Goal: Task Accomplishment & Management: Use online tool/utility

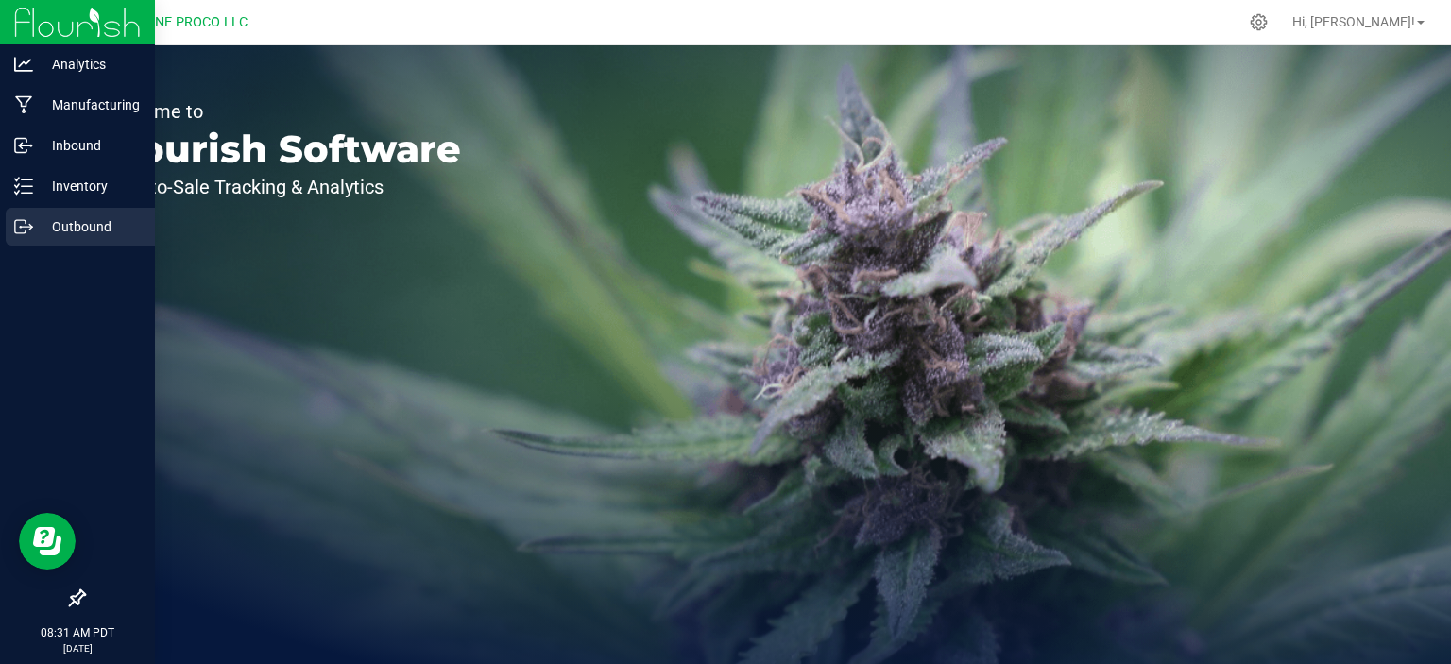
click at [74, 221] on p "Outbound" at bounding box center [89, 226] width 113 height 23
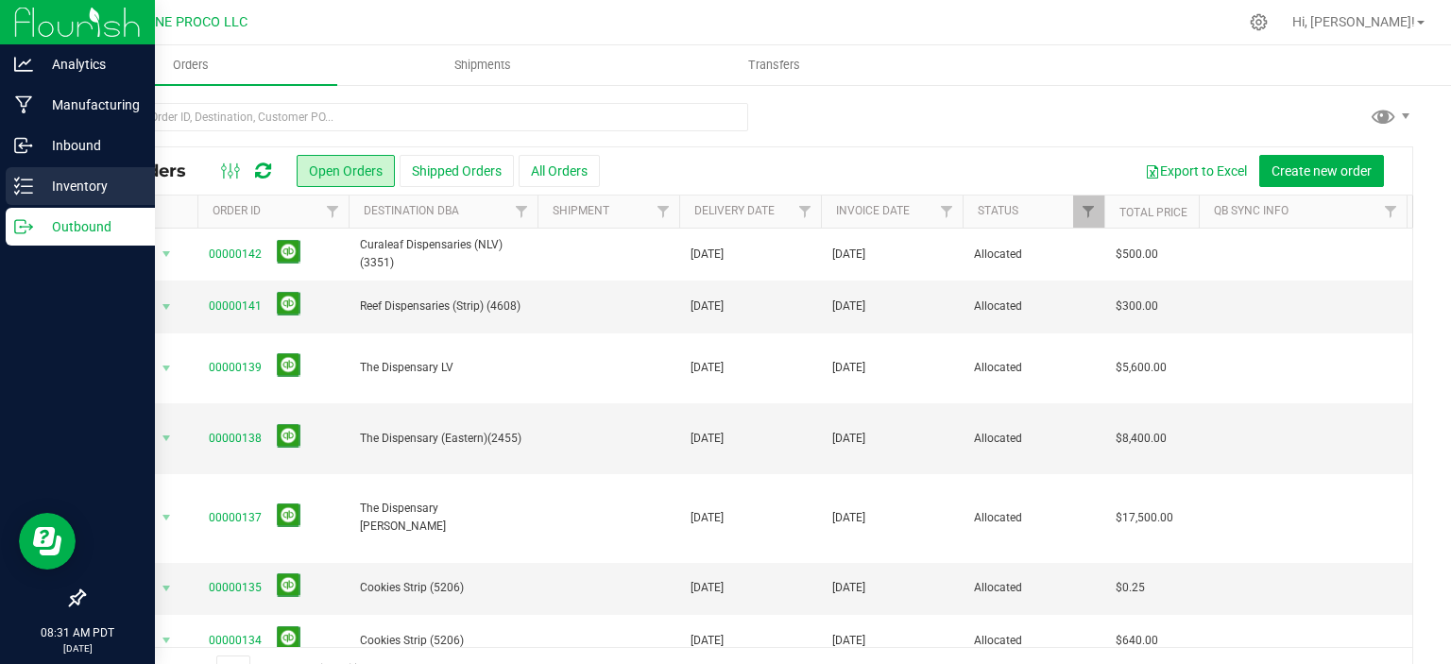
click at [20, 182] on icon at bounding box center [23, 186] width 19 height 19
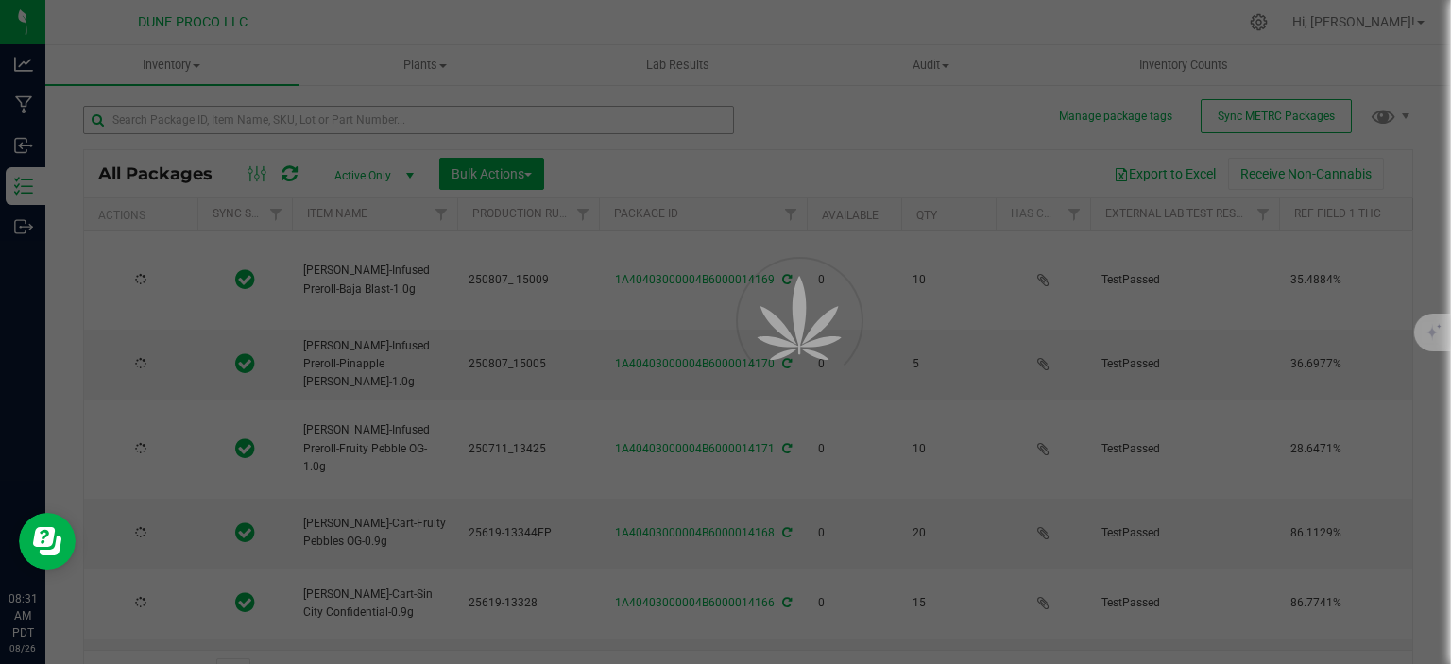
click at [233, 115] on div at bounding box center [725, 332] width 1451 height 664
type input "[DATE]"
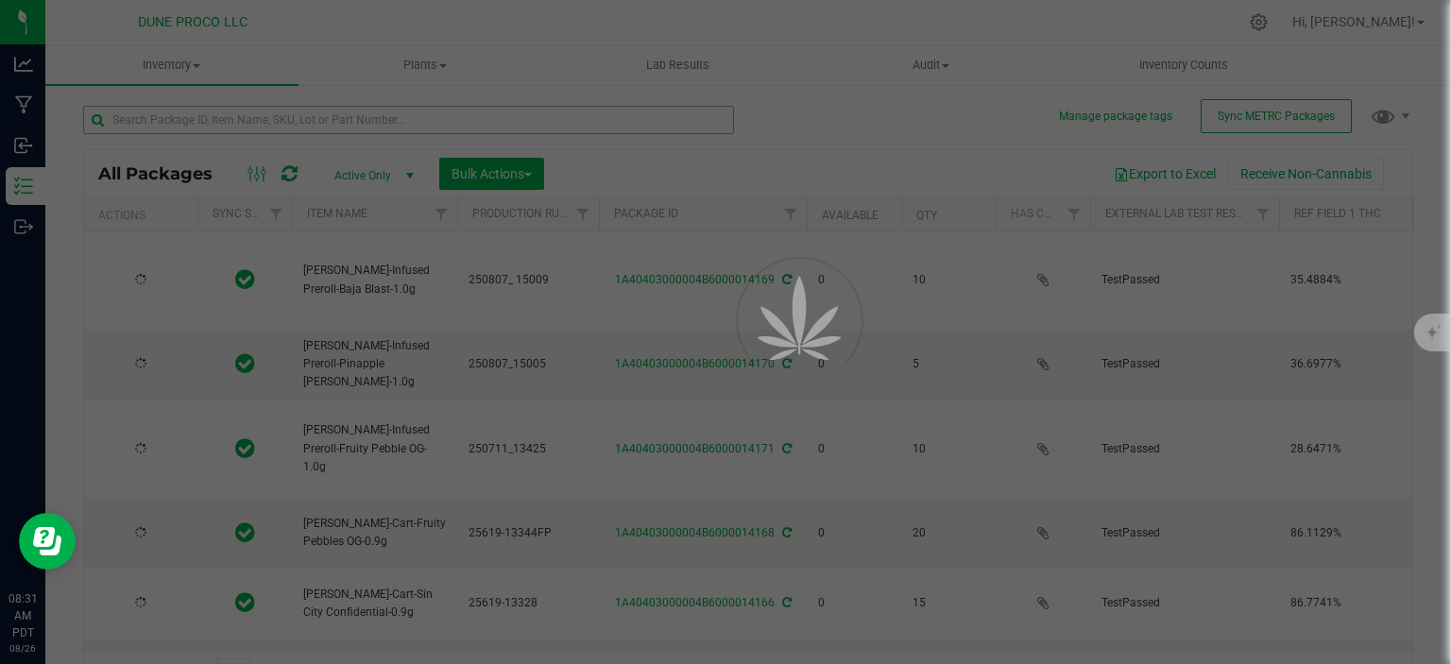
type input "[DATE]"
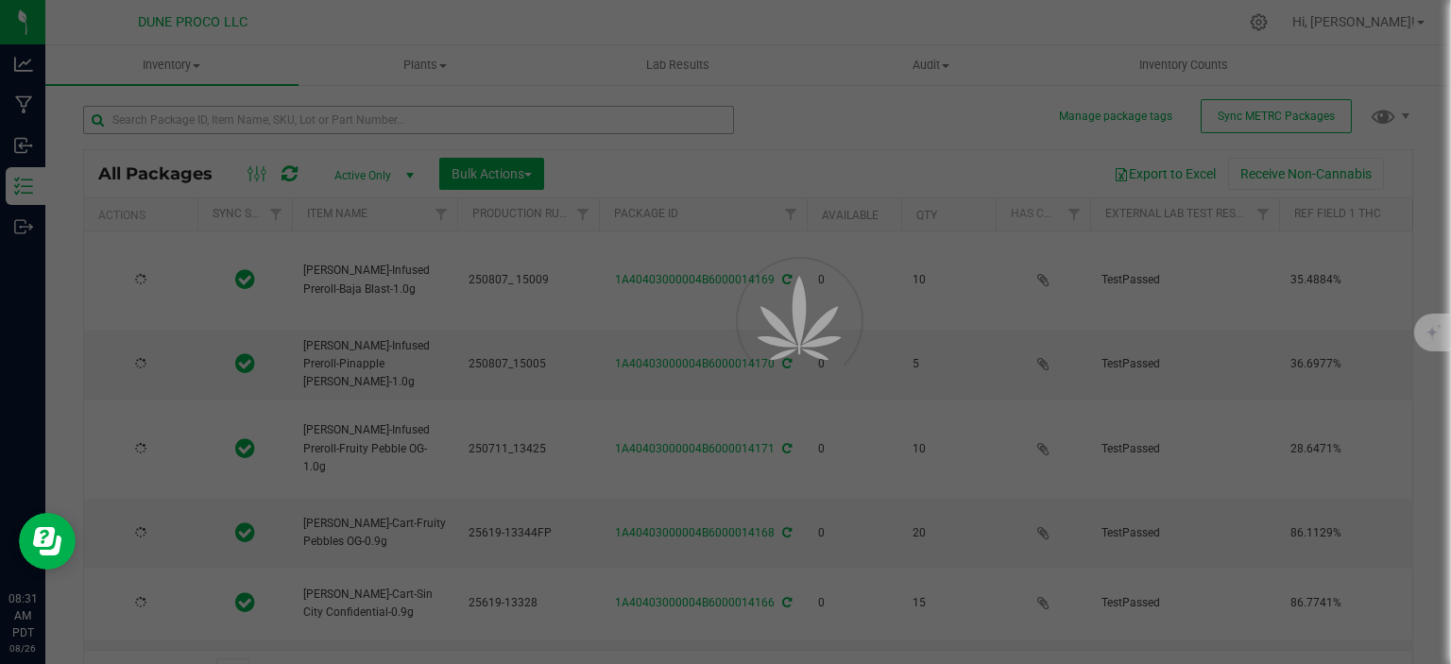
type input "[DATE]"
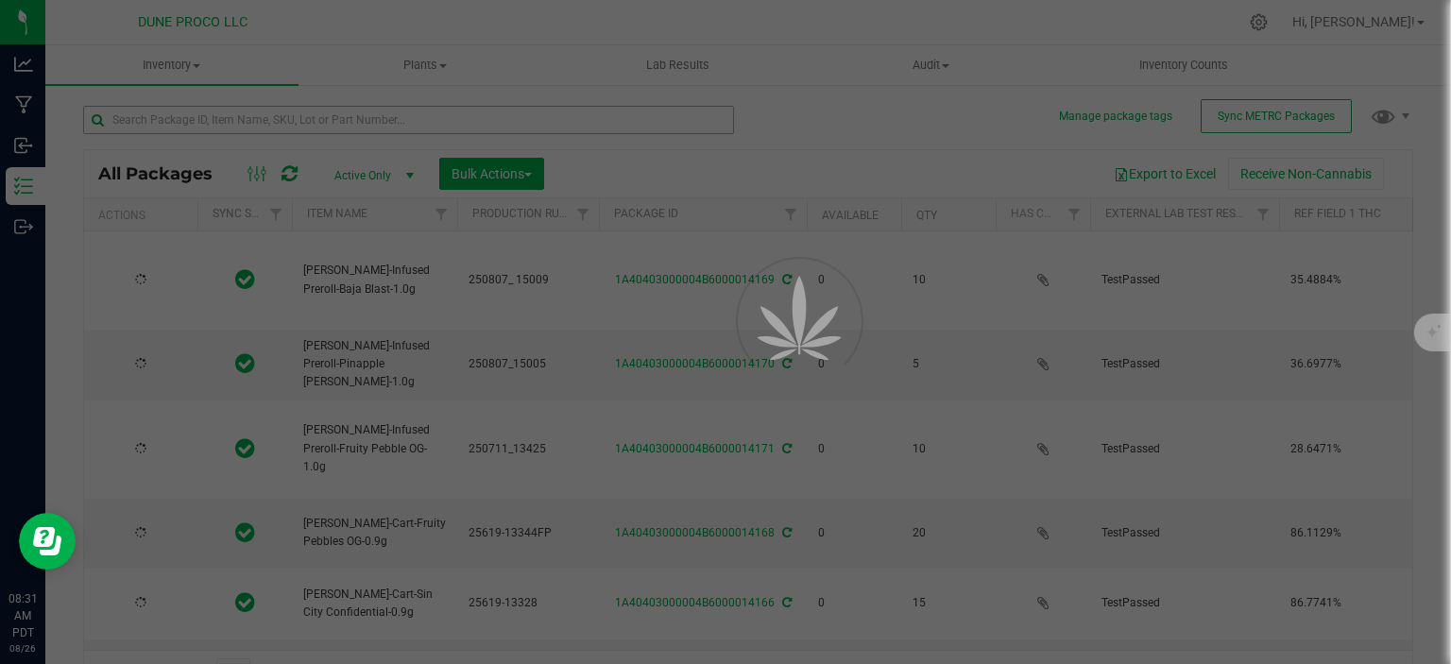
type input "[DATE]"
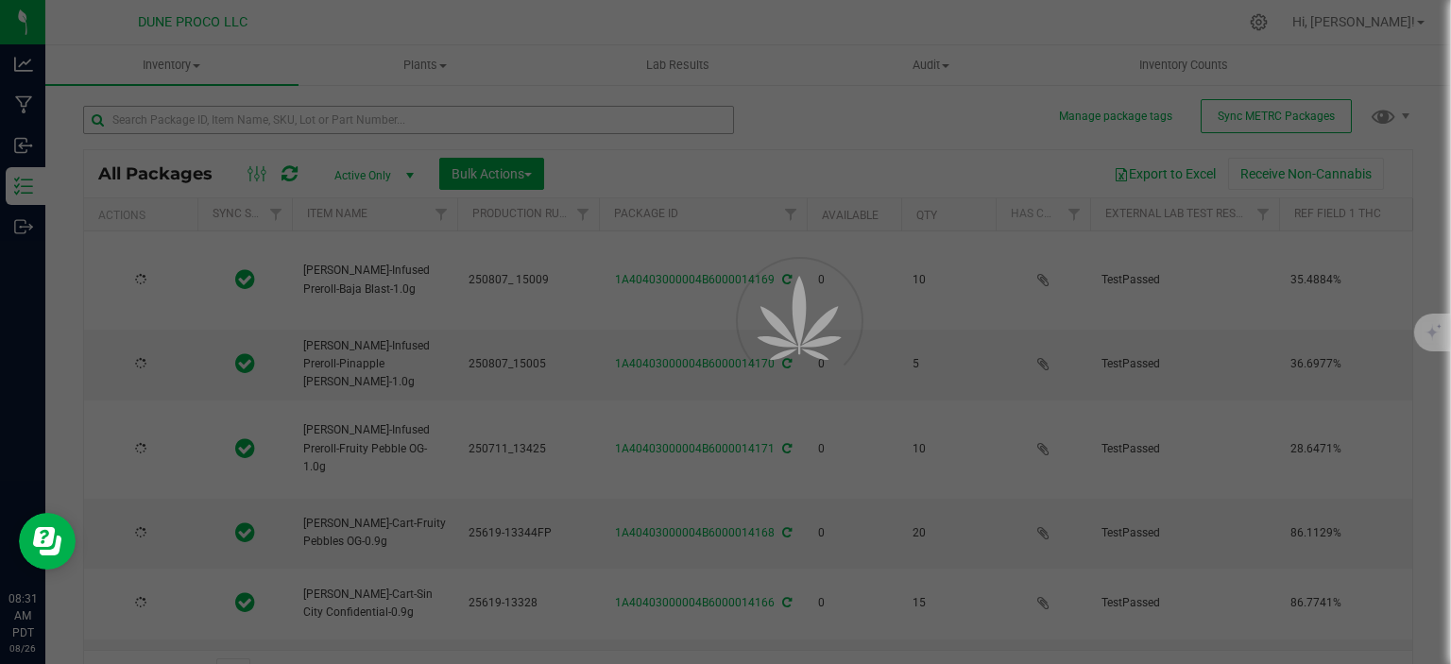
type input "[DATE]"
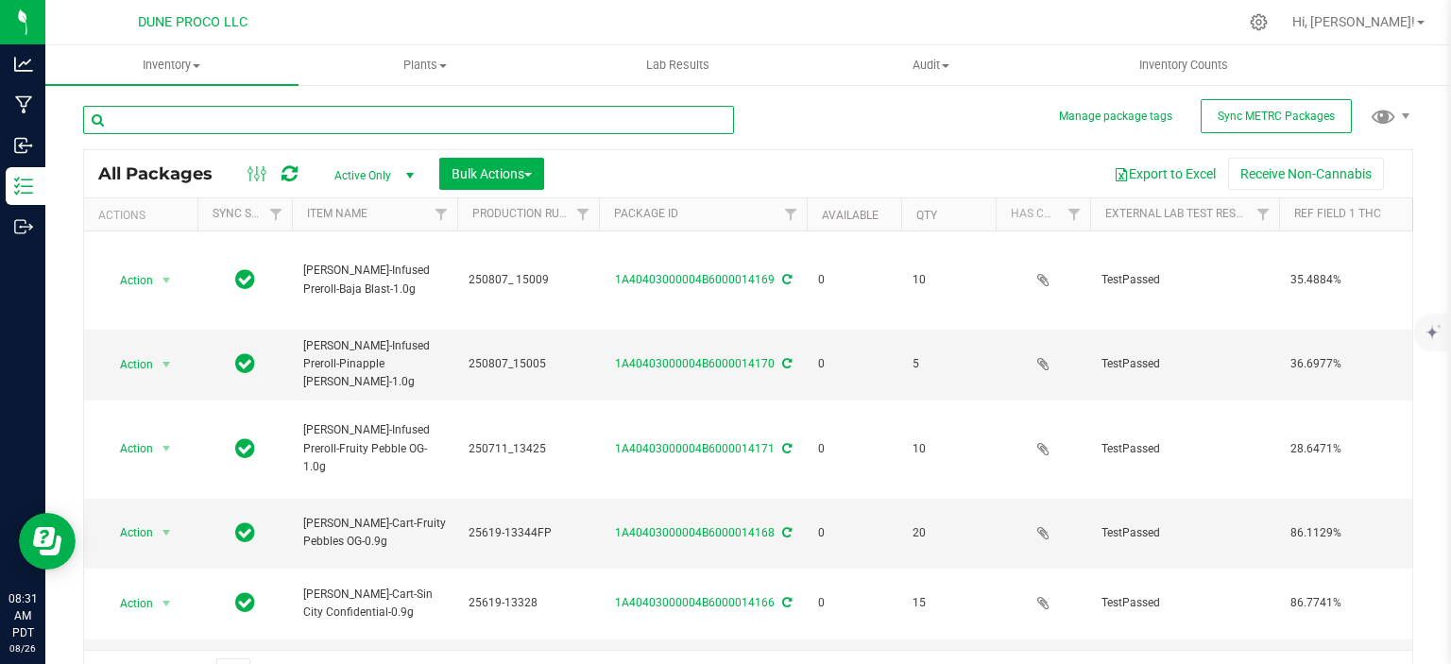
click at [233, 115] on input "text" at bounding box center [408, 120] width 651 height 28
type input "12731"
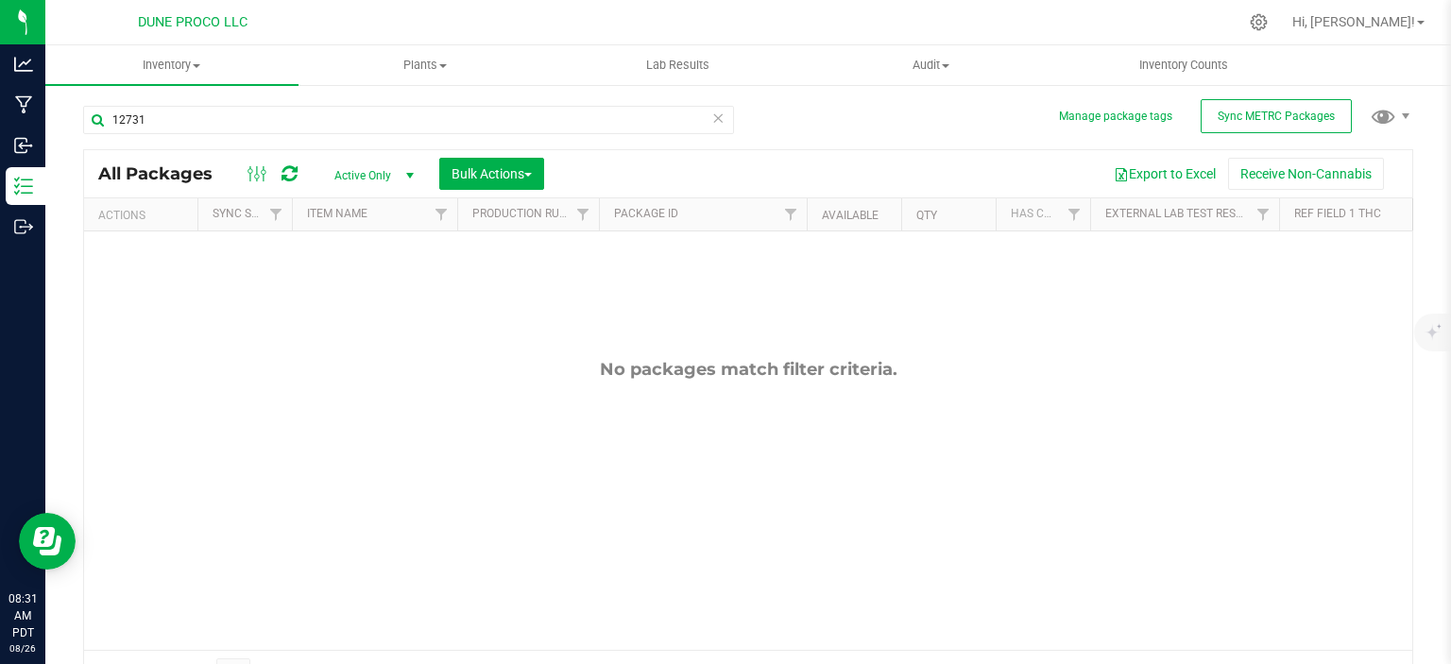
click at [371, 168] on span "Active Only" at bounding box center [370, 175] width 104 height 26
click at [353, 281] on li "All" at bounding box center [369, 291] width 102 height 28
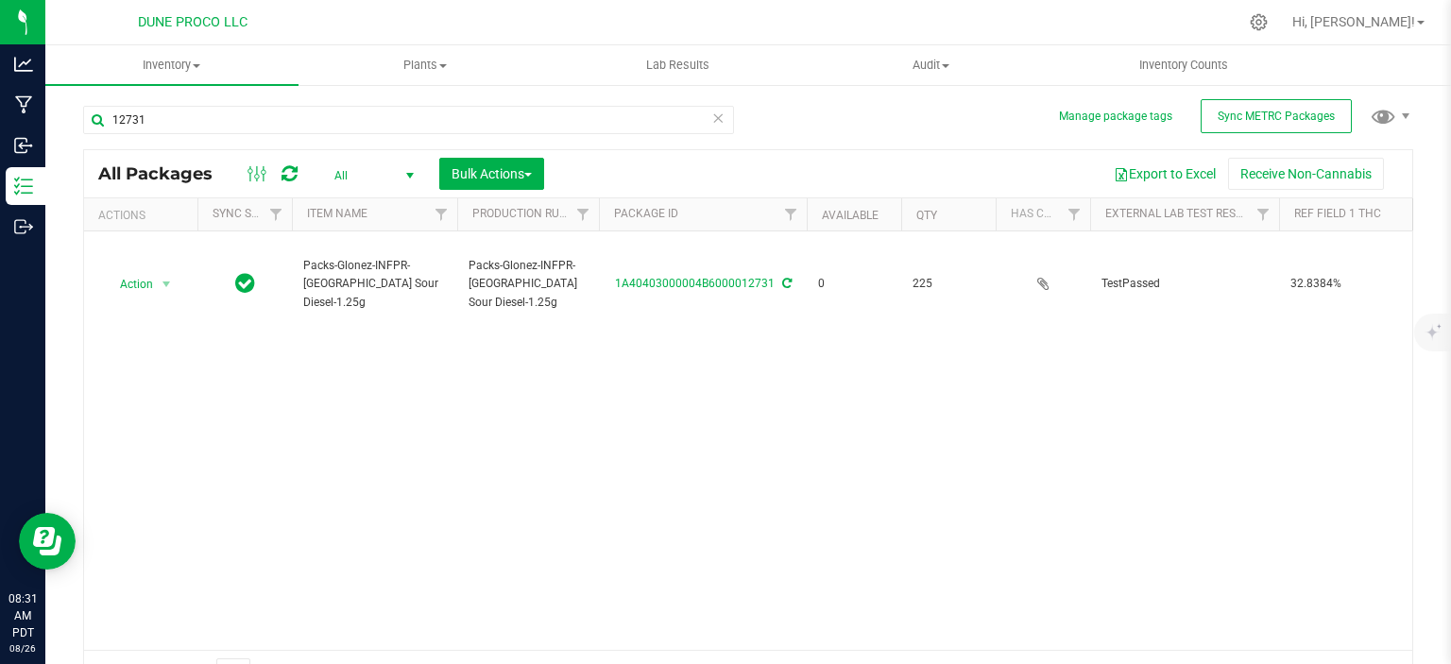
click at [1071, 28] on div at bounding box center [787, 22] width 899 height 37
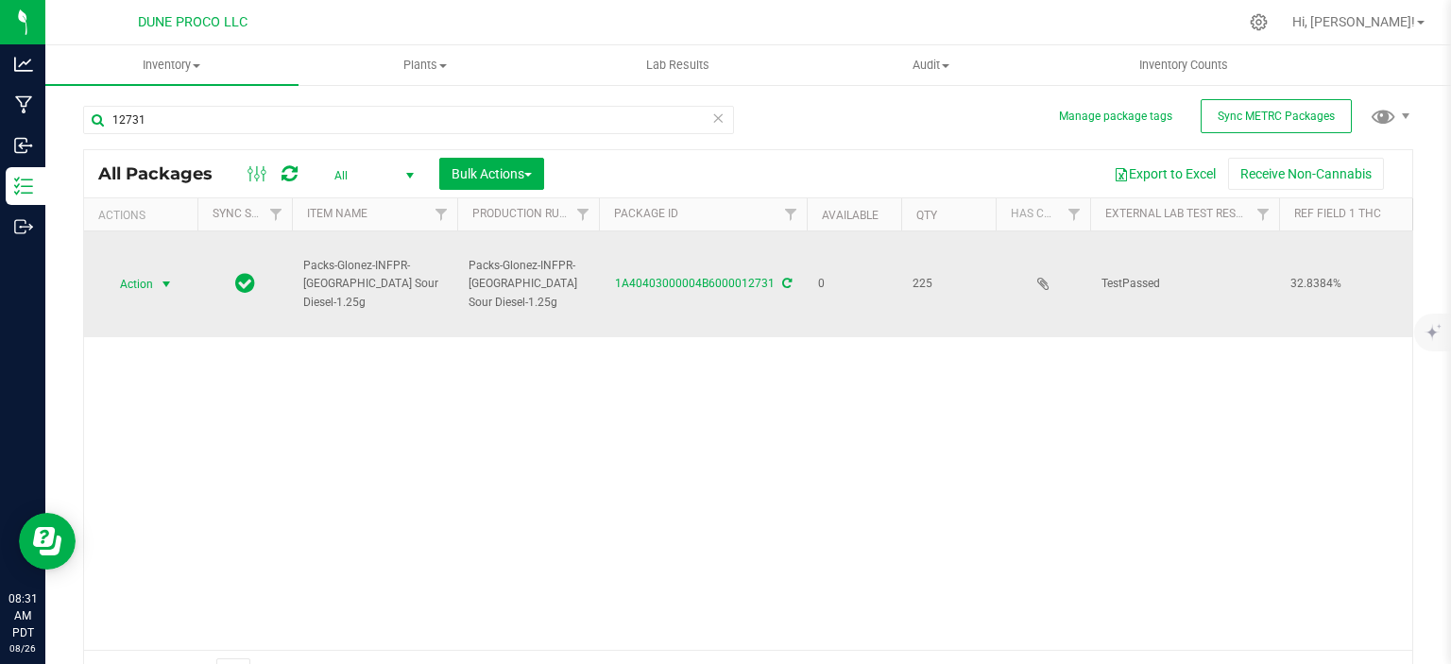
click at [161, 278] on span "select" at bounding box center [166, 284] width 15 height 15
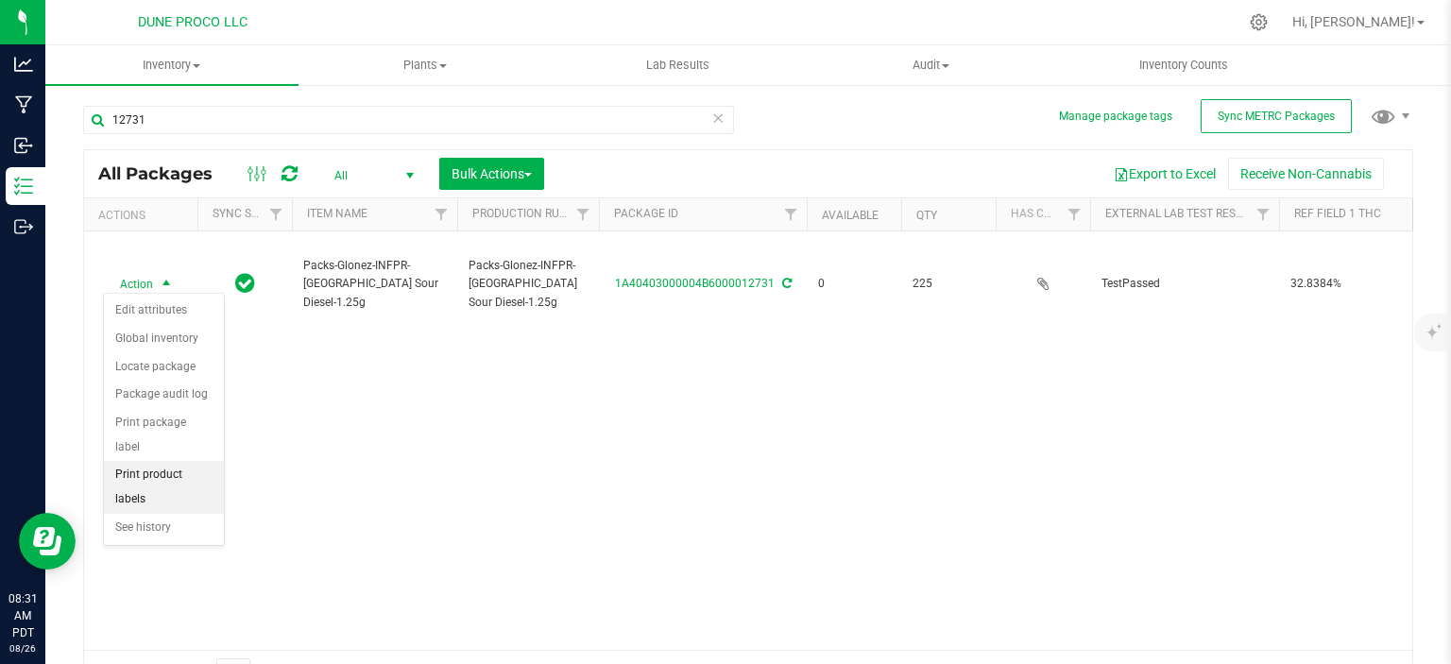
click at [153, 461] on li "Print product labels" at bounding box center [164, 487] width 120 height 52
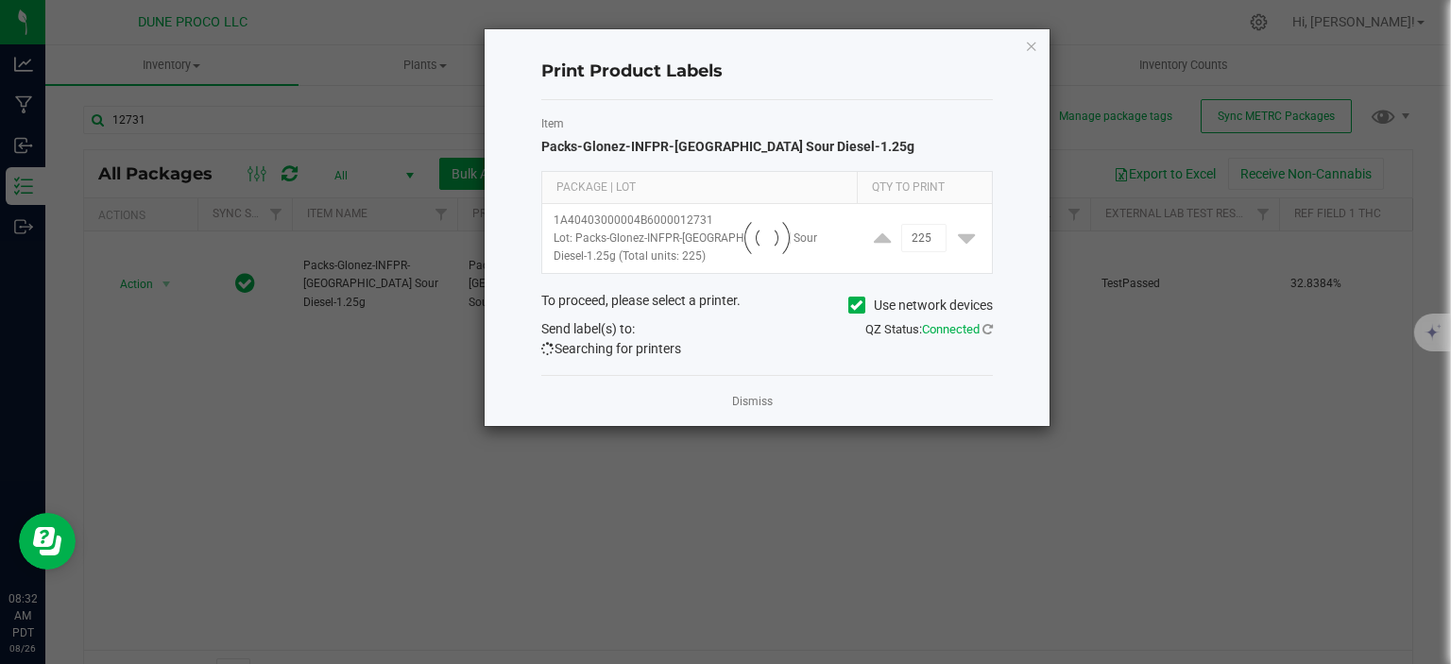
click at [853, 305] on icon at bounding box center [856, 305] width 12 height 0
click at [0, 0] on input "Use network devices" at bounding box center [0, 0] width 0 height 0
click at [751, 399] on link "Dismiss" at bounding box center [752, 402] width 41 height 16
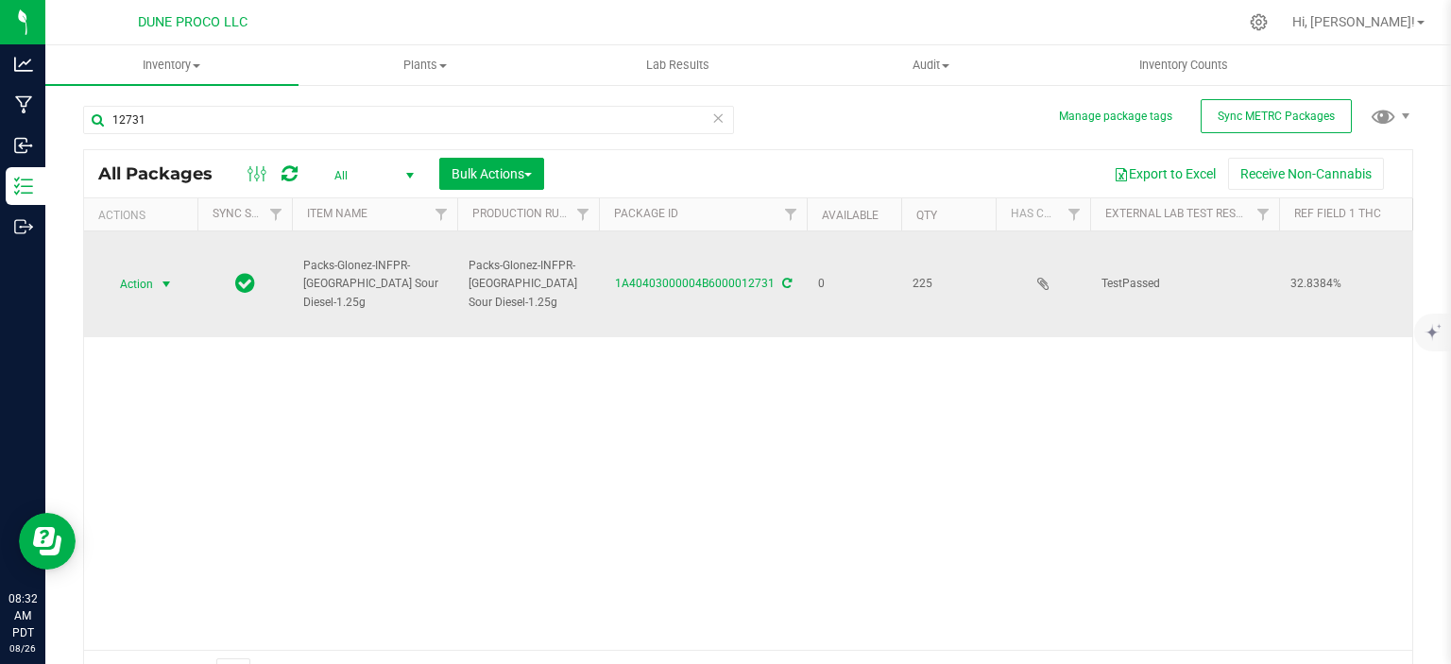
click at [154, 286] on span "Action" at bounding box center [141, 284] width 76 height 26
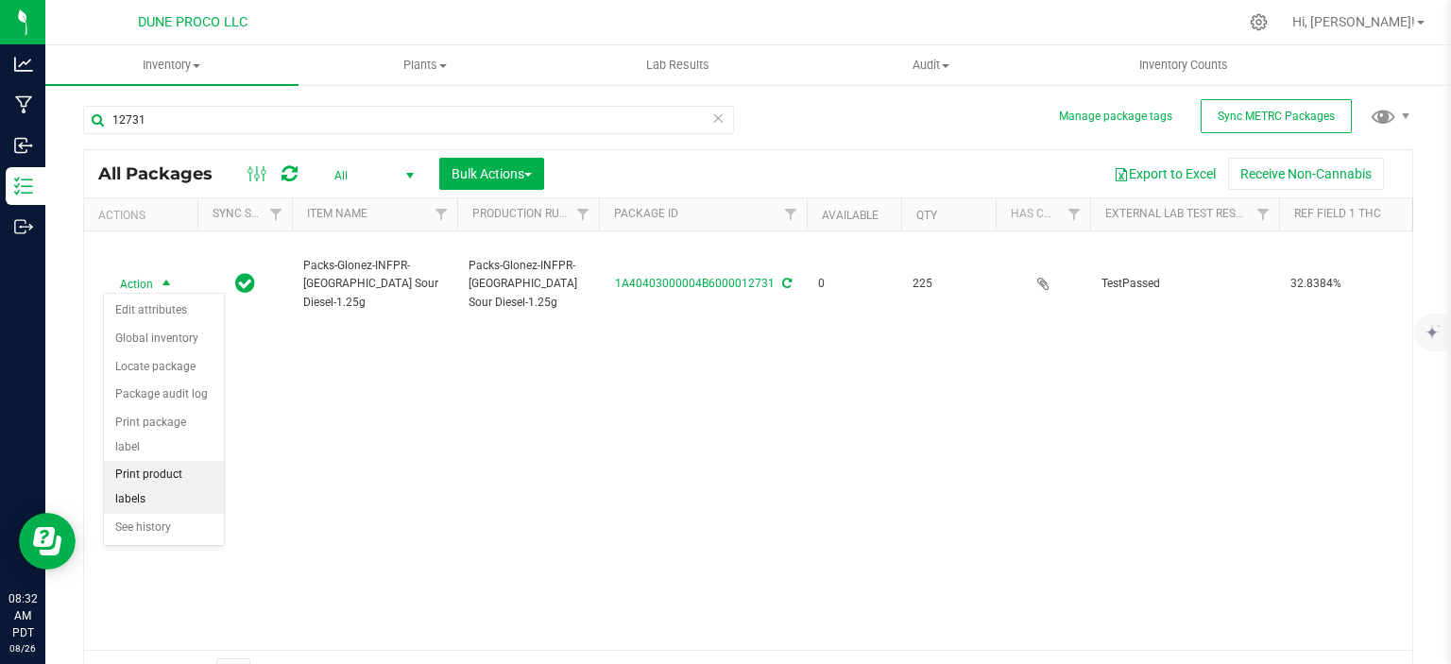
click at [139, 464] on li "Print product labels" at bounding box center [164, 487] width 120 height 52
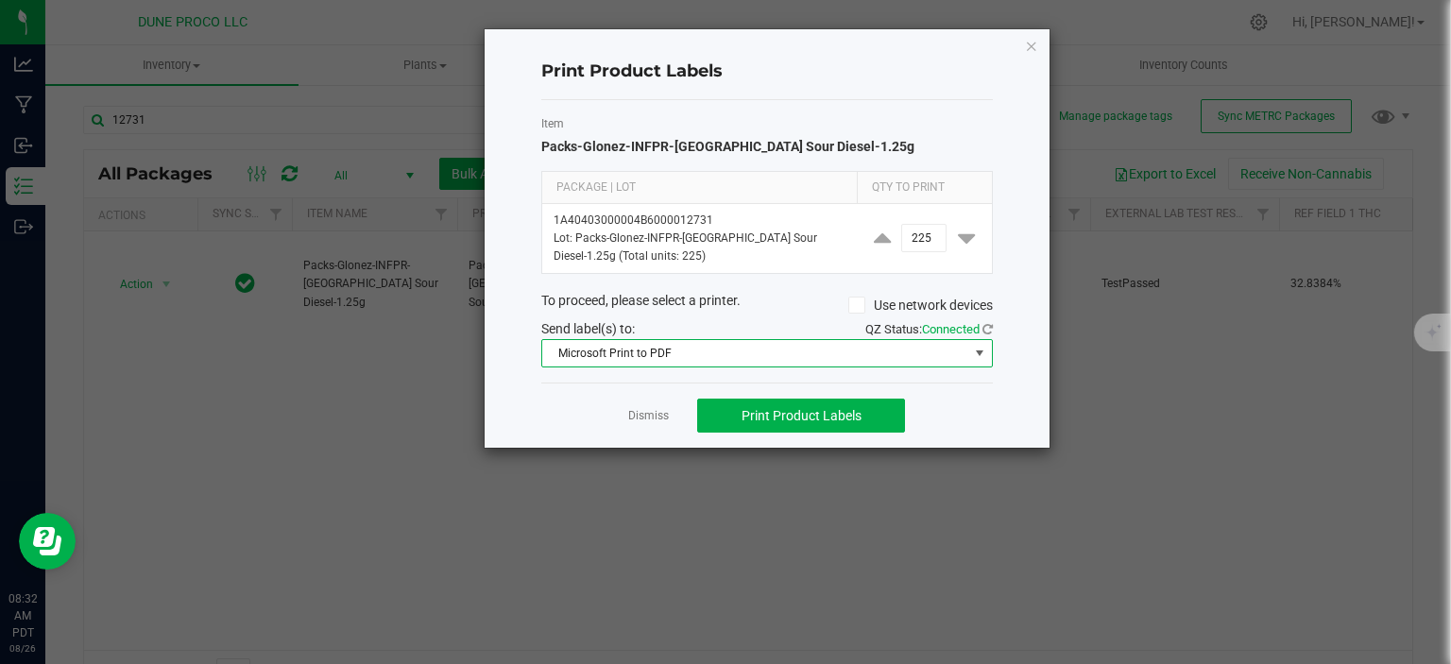
click at [723, 359] on span "Microsoft Print to PDF" at bounding box center [755, 353] width 426 height 26
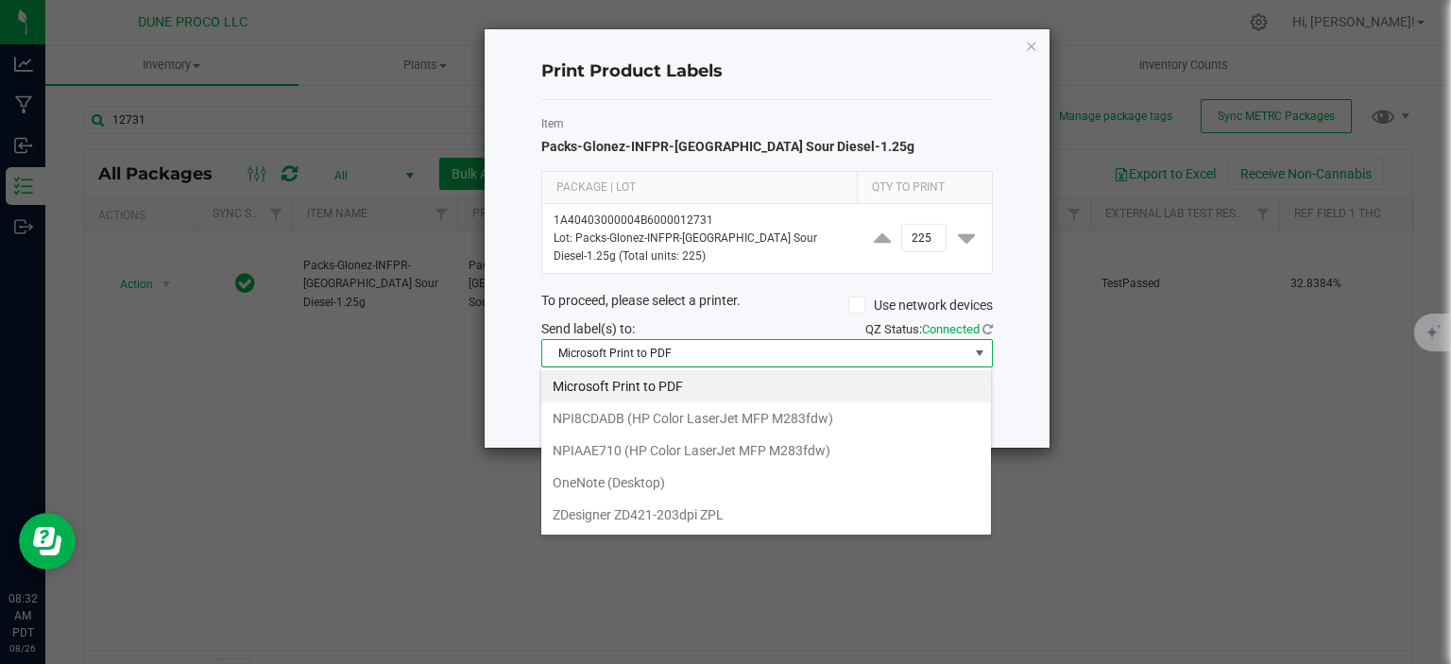
scroll to position [27, 451]
click at [633, 520] on ZPL "ZDesigner ZD421-203dpi ZPL" at bounding box center [766, 515] width 450 height 32
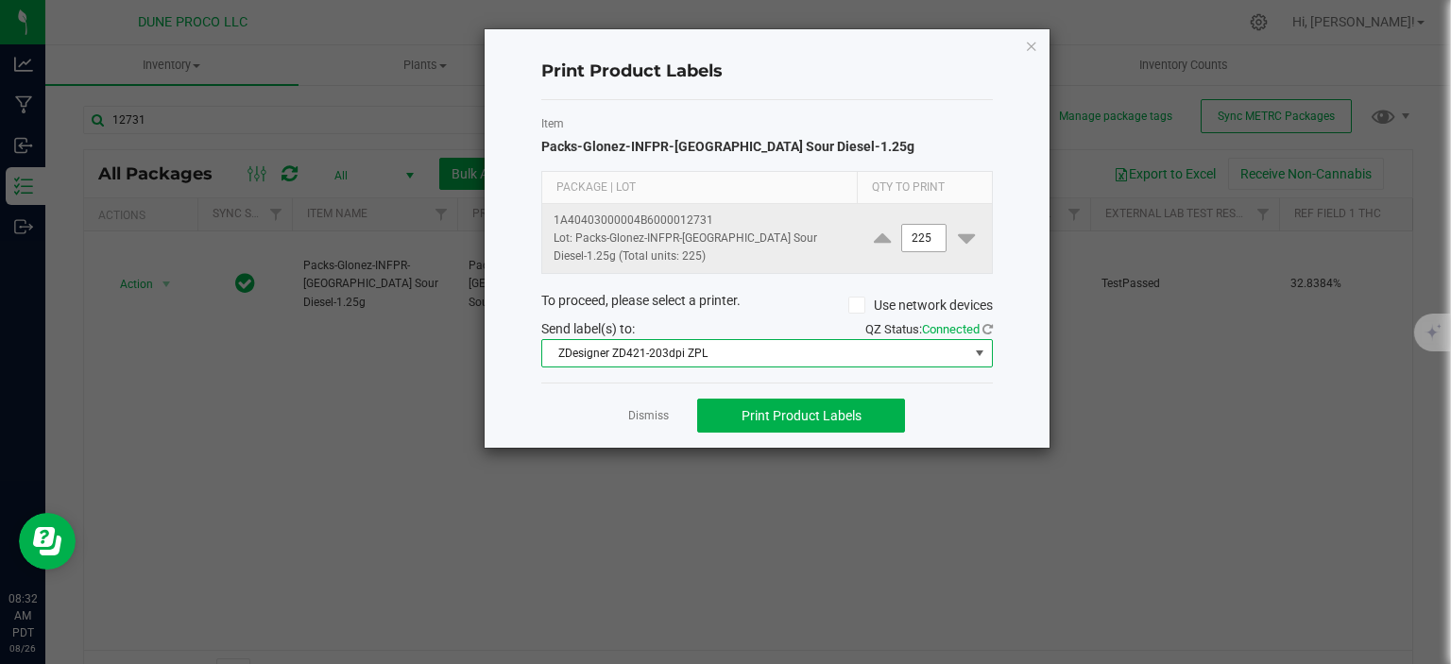
click at [919, 244] on input "225" at bounding box center [923, 238] width 43 height 26
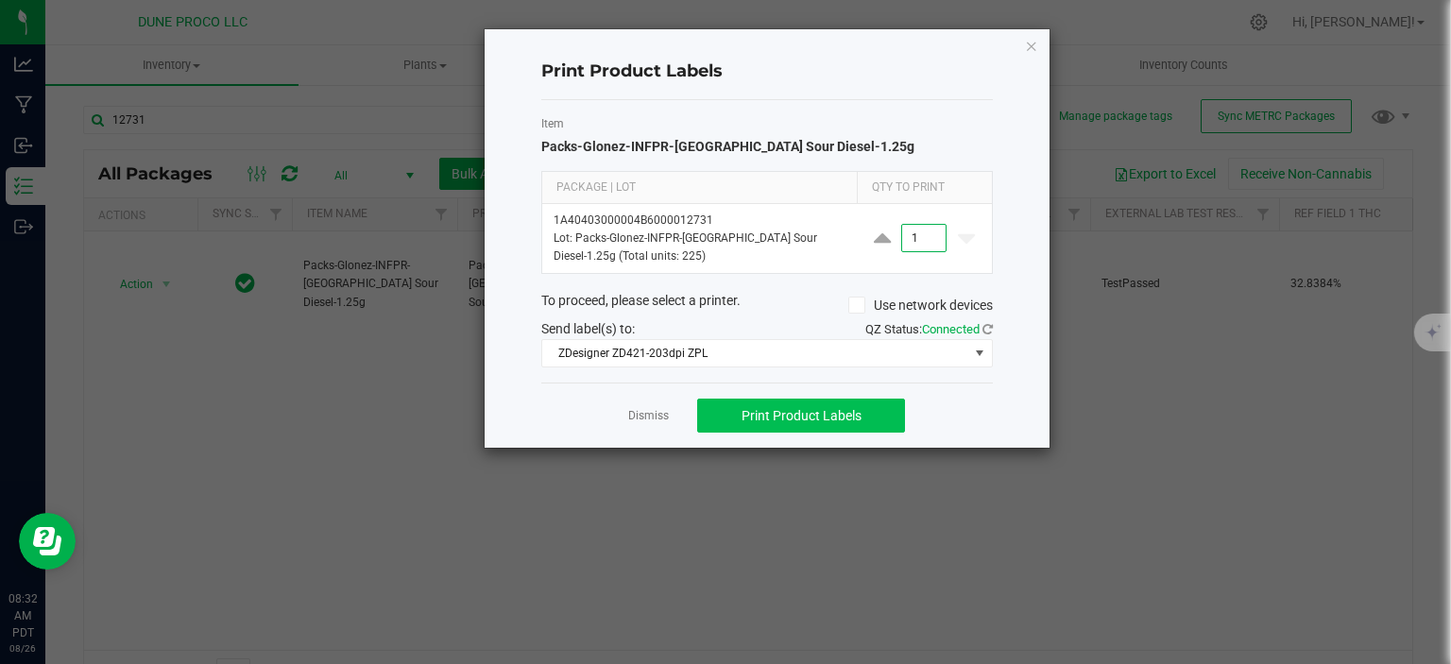
type input "1"
click at [783, 417] on span "Print Product Labels" at bounding box center [801, 415] width 120 height 15
click at [1028, 45] on icon "button" at bounding box center [1031, 45] width 13 height 23
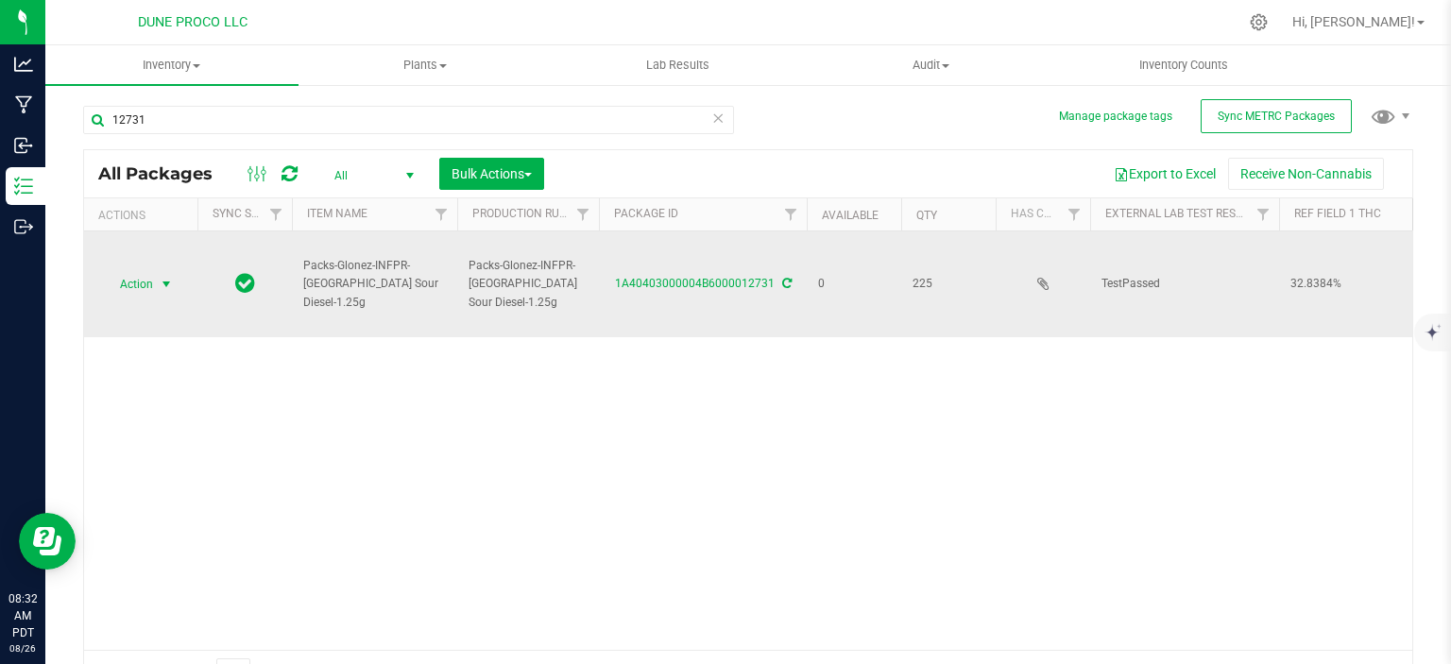
click at [148, 277] on span "Action" at bounding box center [128, 284] width 51 height 26
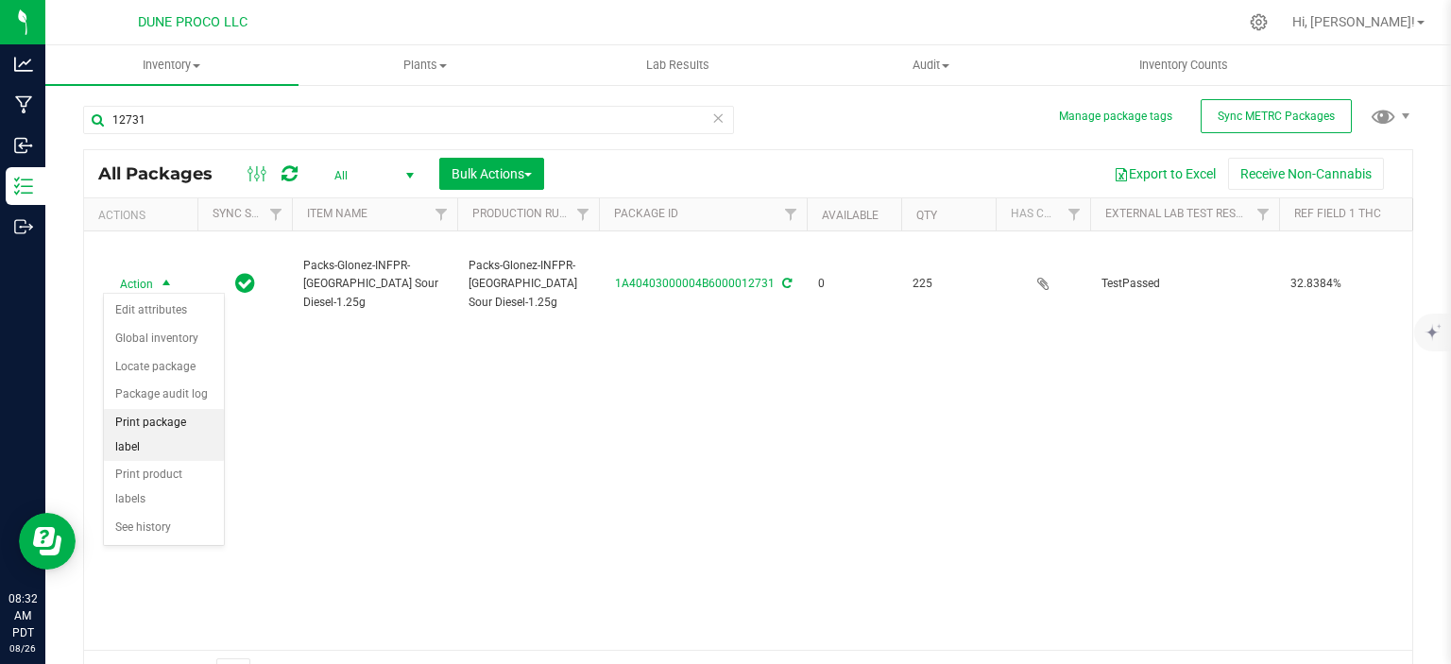
click at [148, 418] on li "Print package label" at bounding box center [164, 435] width 120 height 52
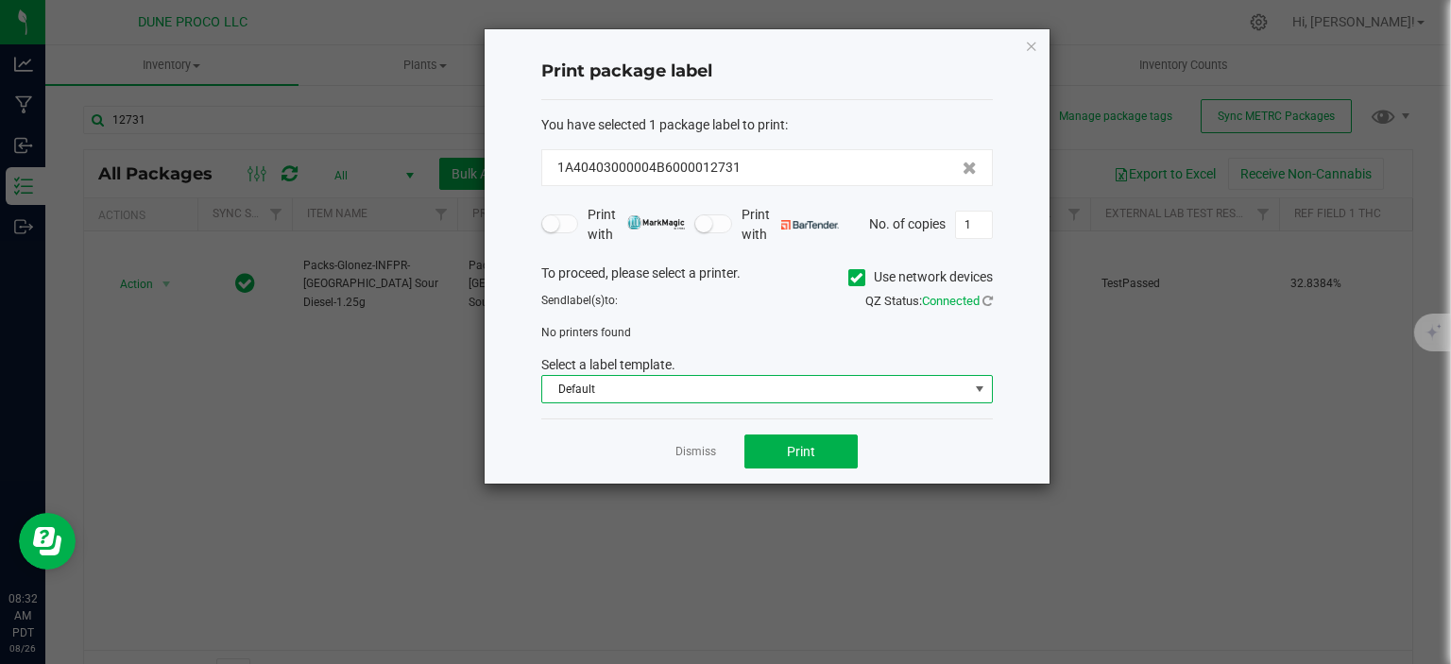
click at [663, 391] on span "Default" at bounding box center [755, 389] width 426 height 26
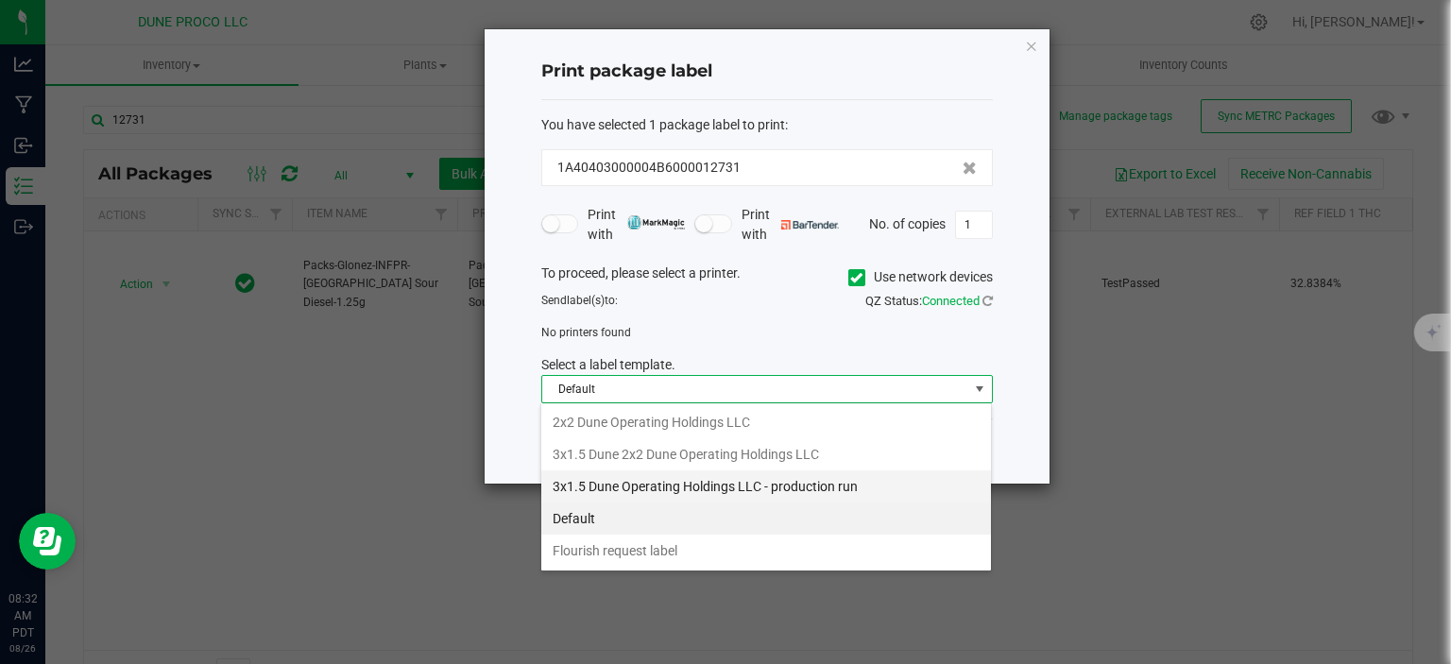
click at [610, 483] on li "3x1.5 Dune Operating Holdings LLC - production run" at bounding box center [766, 486] width 450 height 32
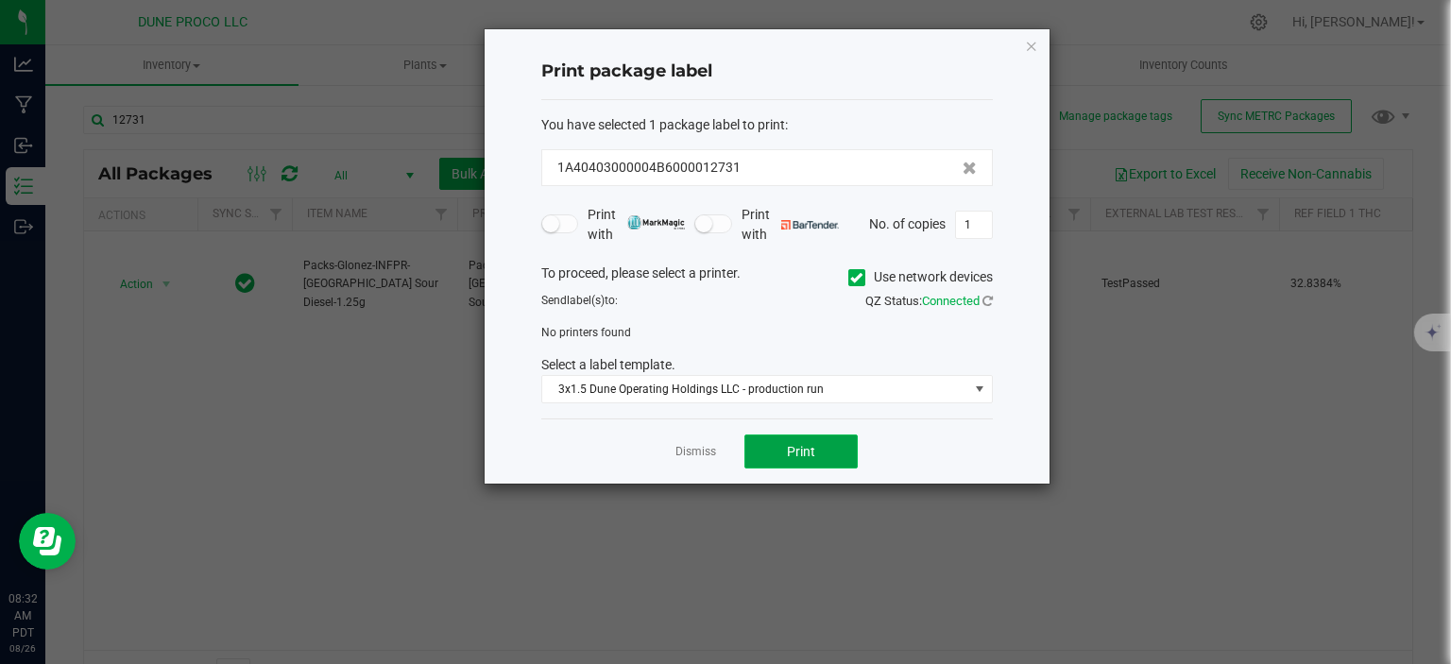
click at [772, 442] on button "Print" at bounding box center [800, 451] width 113 height 34
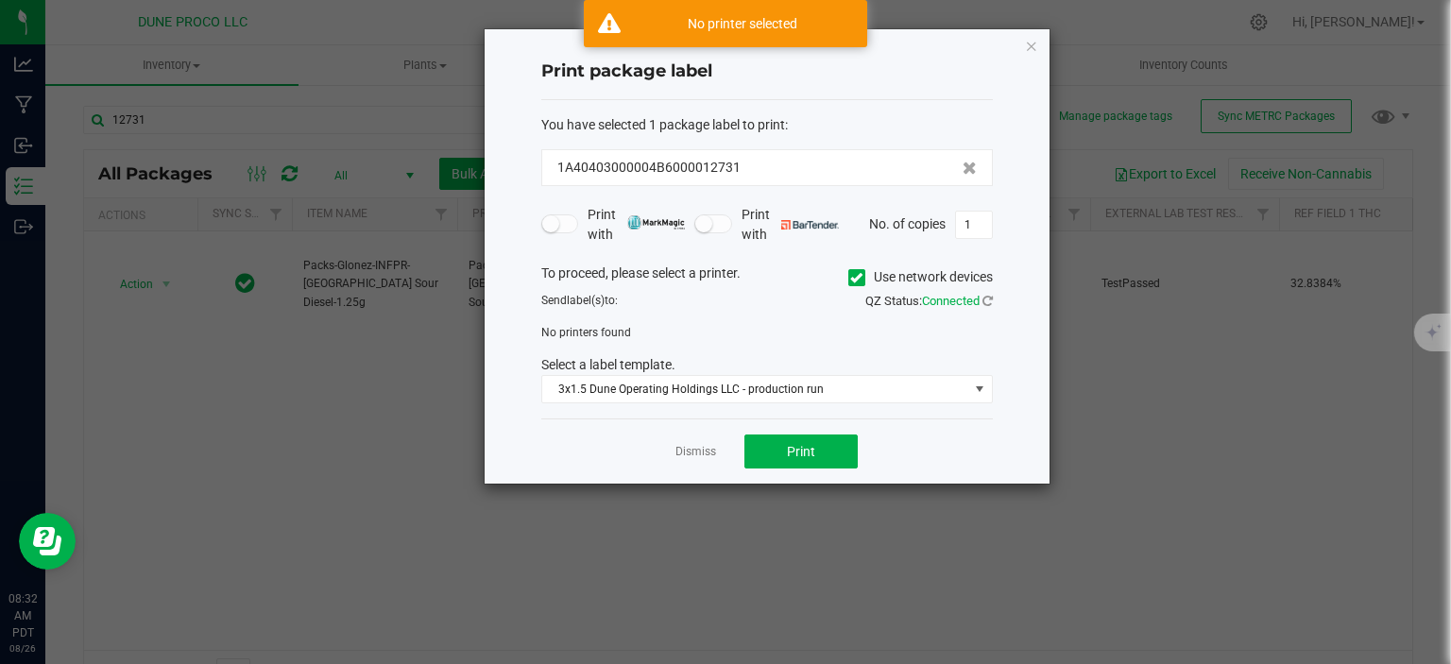
click at [848, 284] on span at bounding box center [856, 277] width 17 height 17
click at [0, 0] on input "Use network devices" at bounding box center [0, 0] width 0 height 0
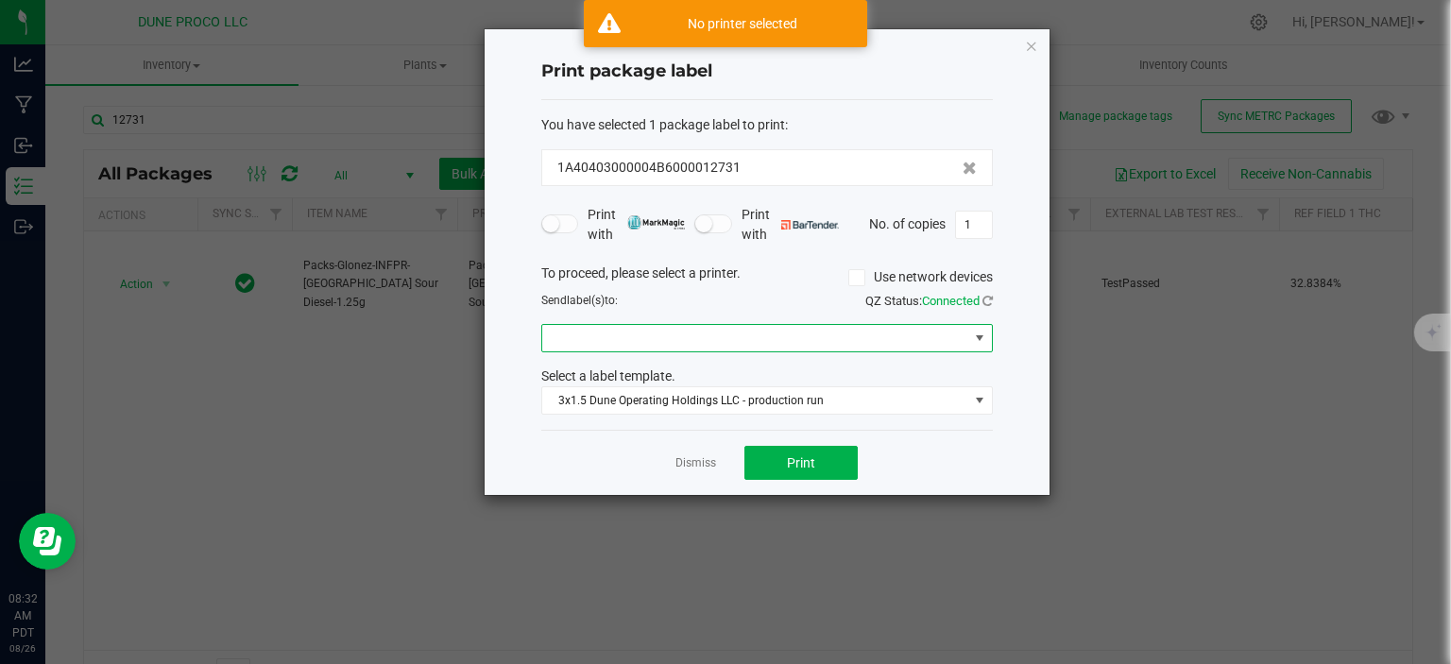
click at [580, 349] on span at bounding box center [755, 338] width 426 height 26
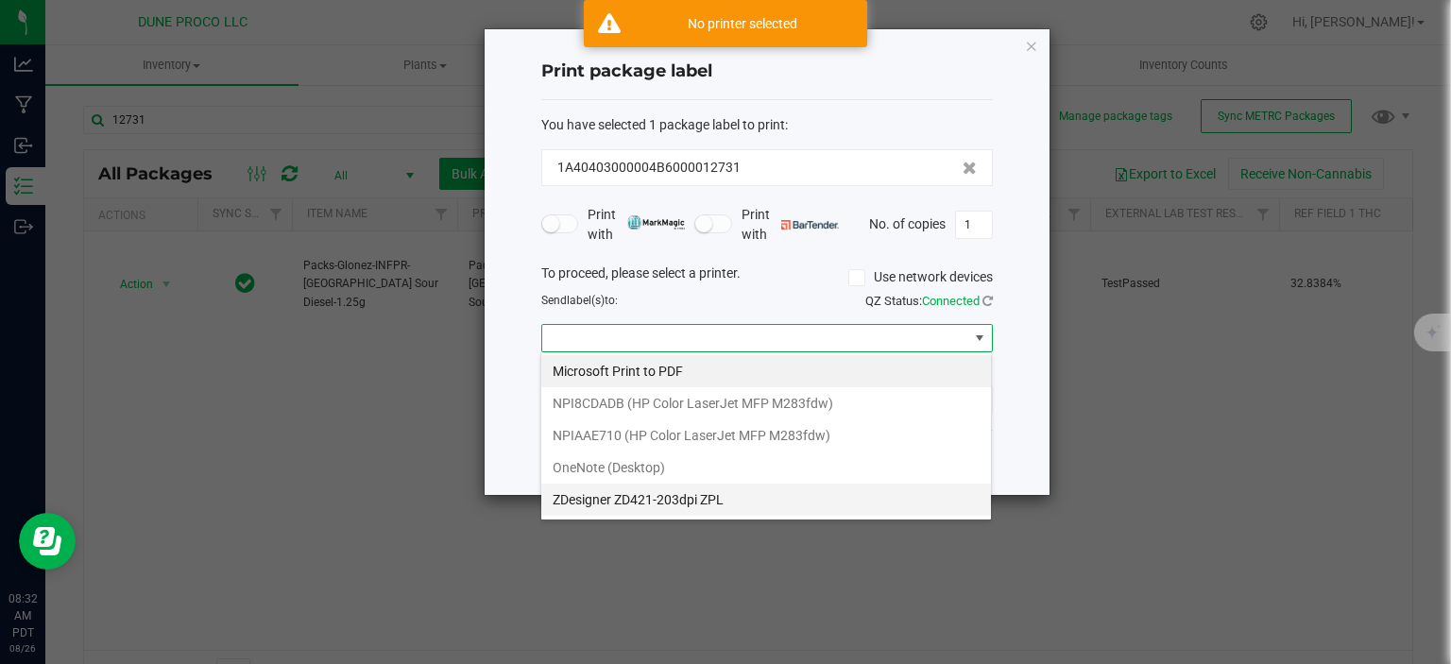
click at [600, 497] on ZPL "ZDesigner ZD421-203dpi ZPL" at bounding box center [766, 500] width 450 height 32
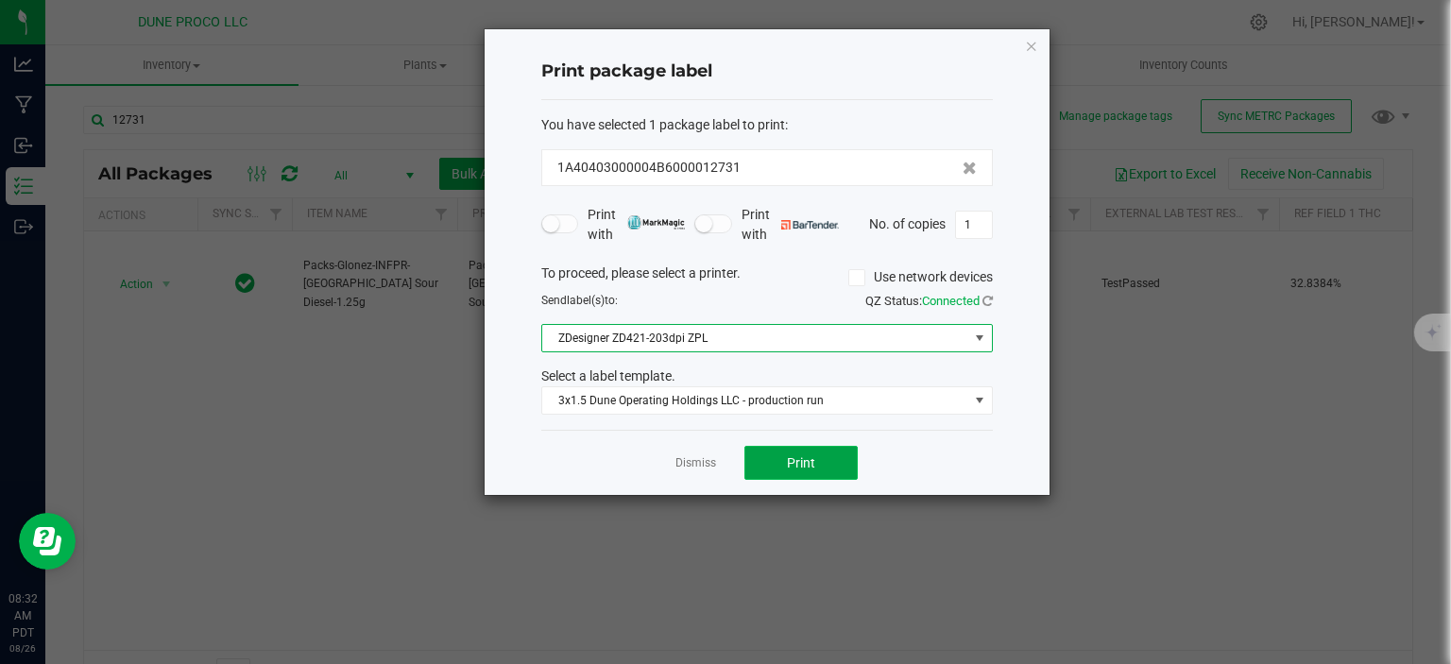
click at [779, 451] on button "Print" at bounding box center [800, 463] width 113 height 34
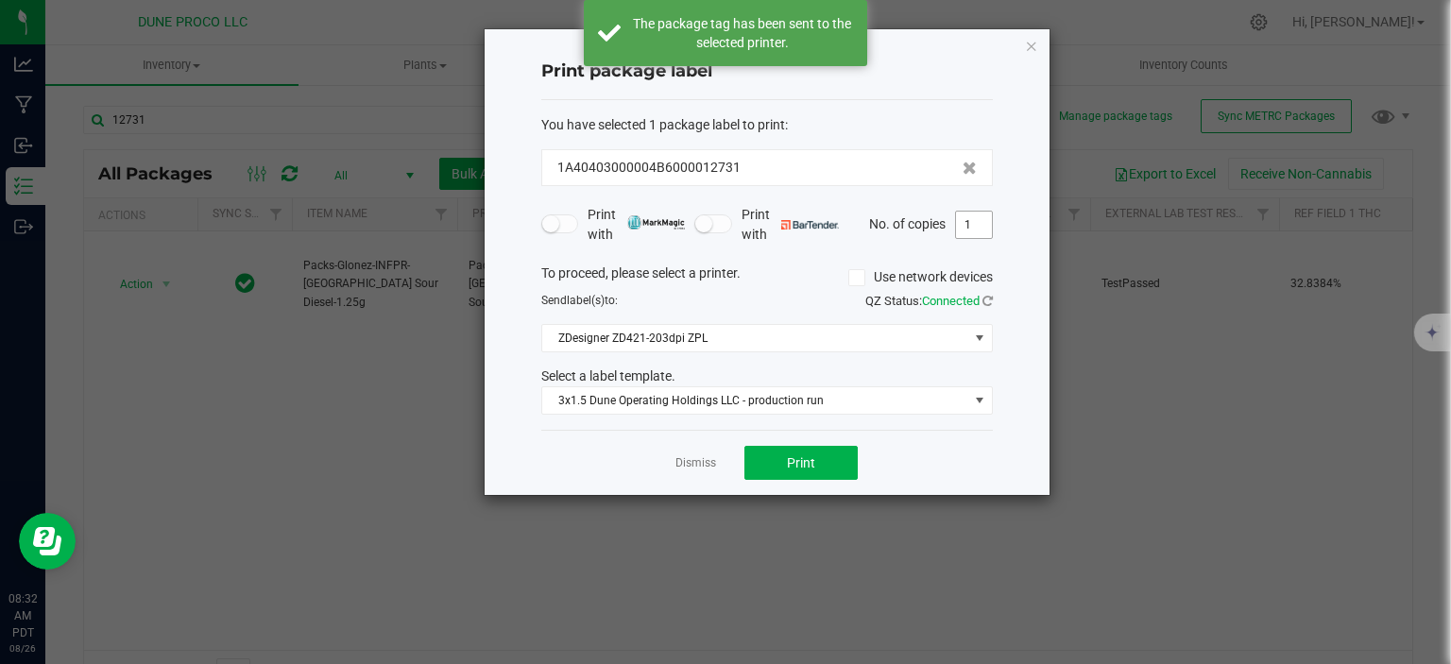
click at [972, 232] on input "1" at bounding box center [974, 225] width 36 height 26
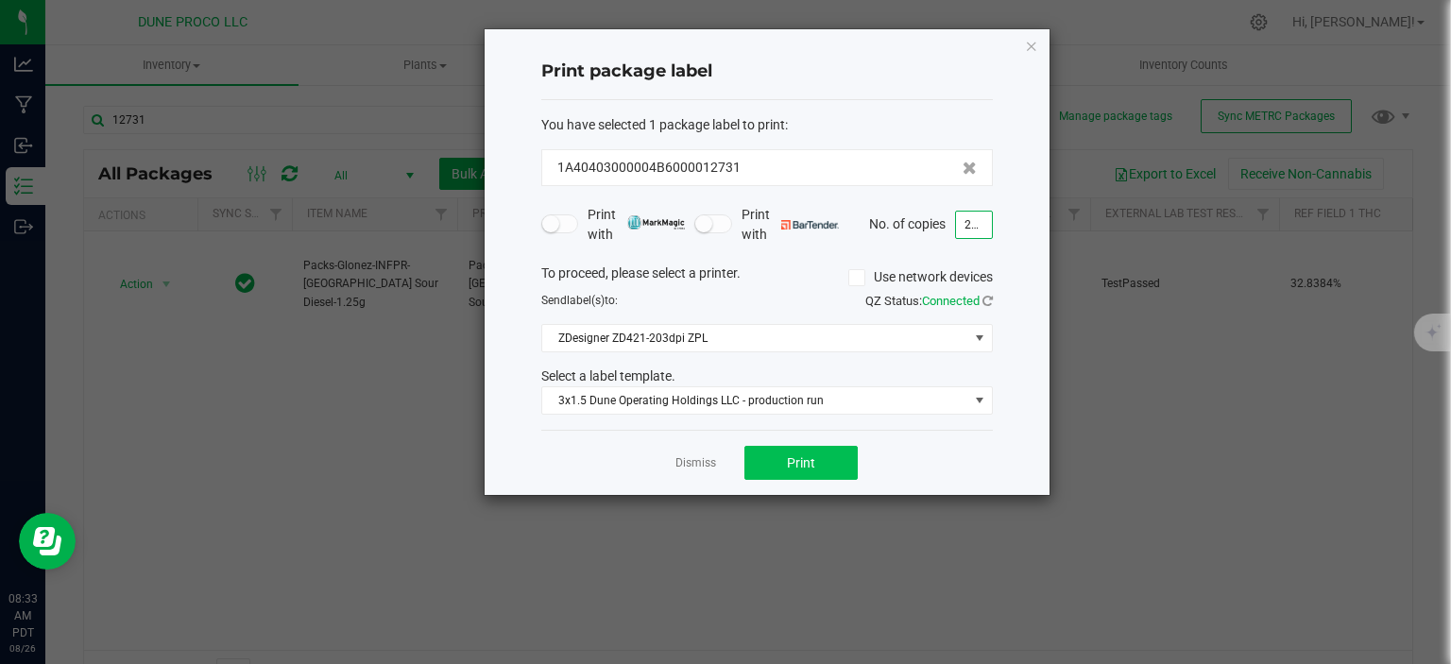
type input "224"
click at [806, 456] on span "Print" at bounding box center [801, 462] width 28 height 15
